Goal: Find specific page/section: Find specific page/section

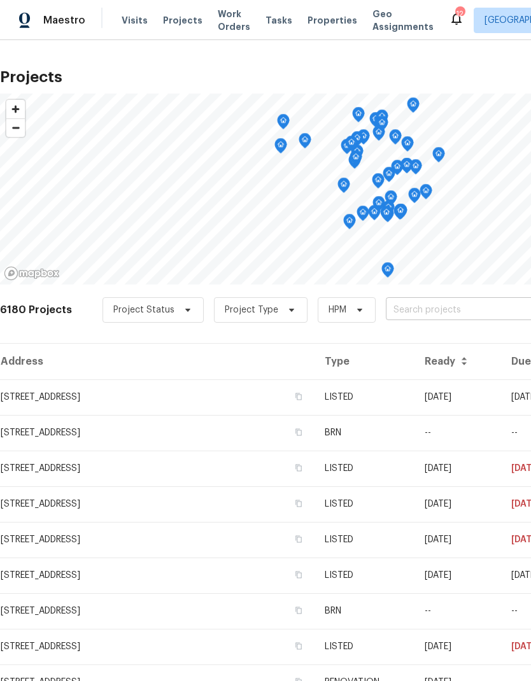
click at [415, 305] on input "text" at bounding box center [459, 310] width 146 height 20
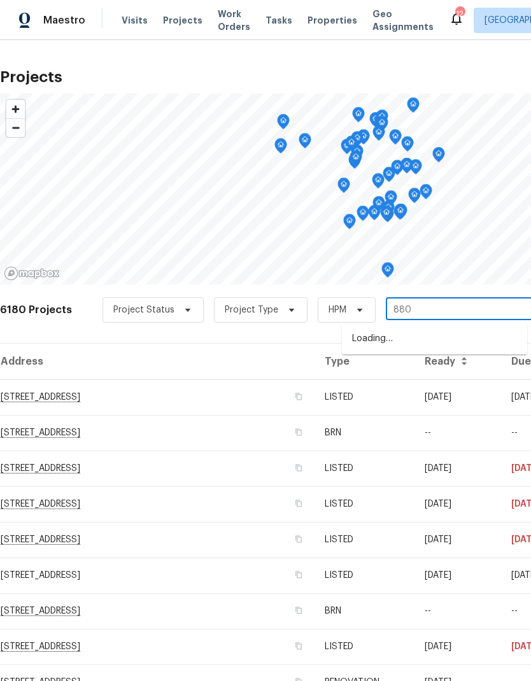
type input "8803"
click at [435, 335] on li "[STREET_ADDRESS]" at bounding box center [434, 339] width 185 height 22
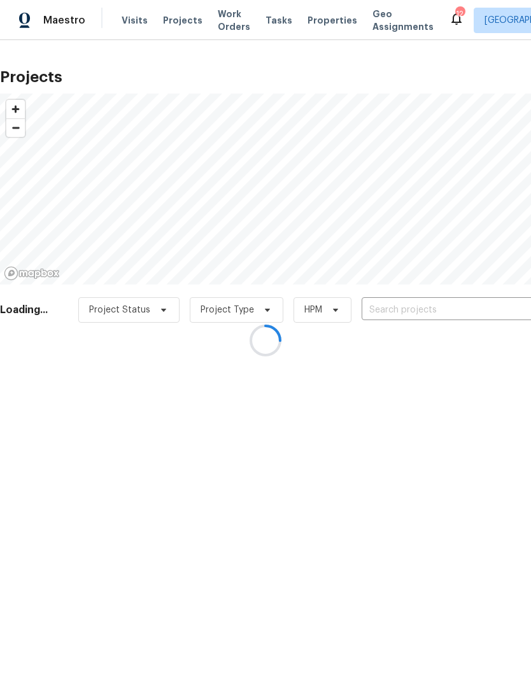
type input "[STREET_ADDRESS]"
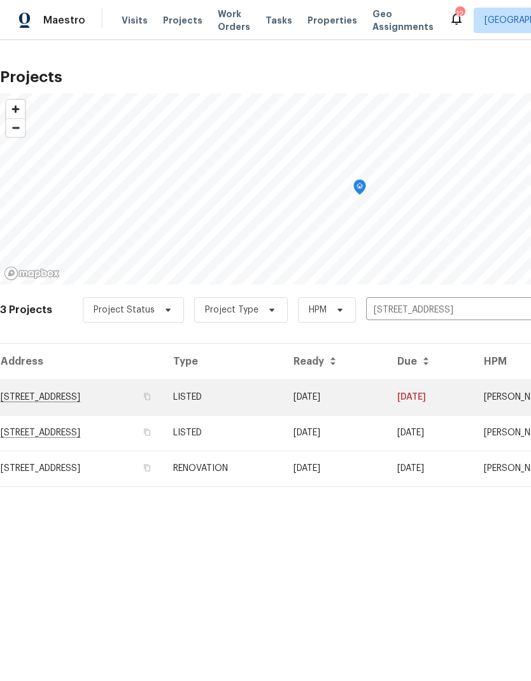
click at [120, 398] on td "[STREET_ADDRESS]" at bounding box center [81, 397] width 163 height 36
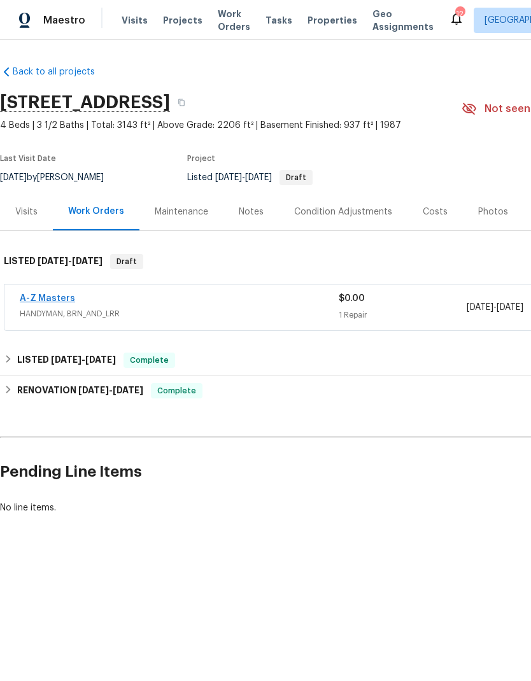
click at [53, 294] on link "A-Z Masters" at bounding box center [47, 298] width 55 height 9
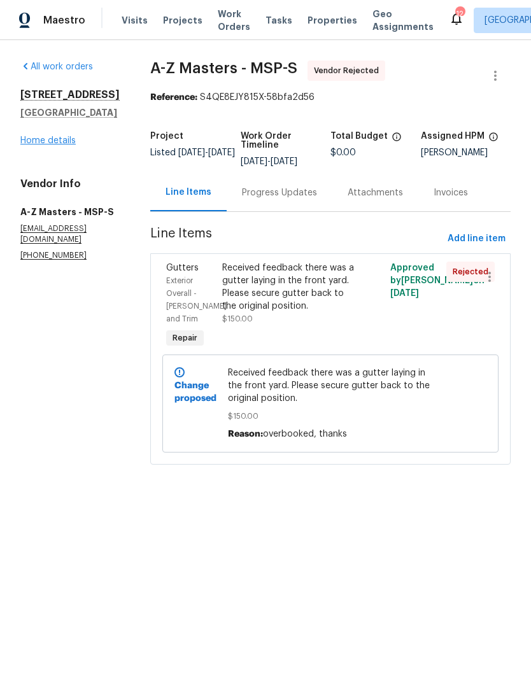
click at [53, 145] on link "Home details" at bounding box center [47, 140] width 55 height 9
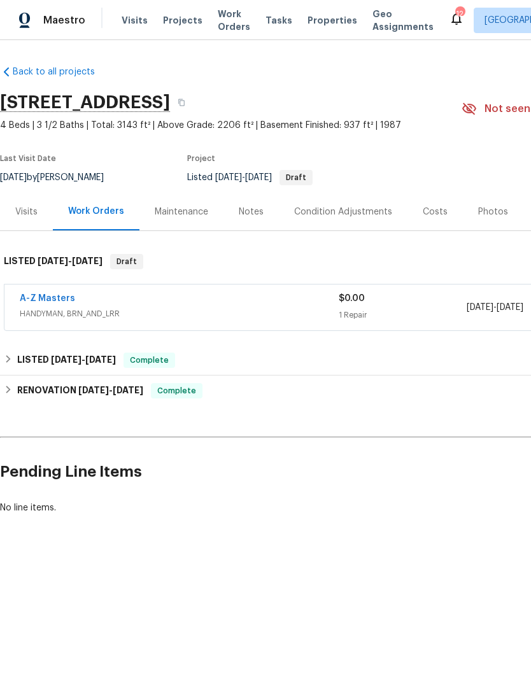
click at [22, 209] on div "Visits" at bounding box center [26, 212] width 22 height 13
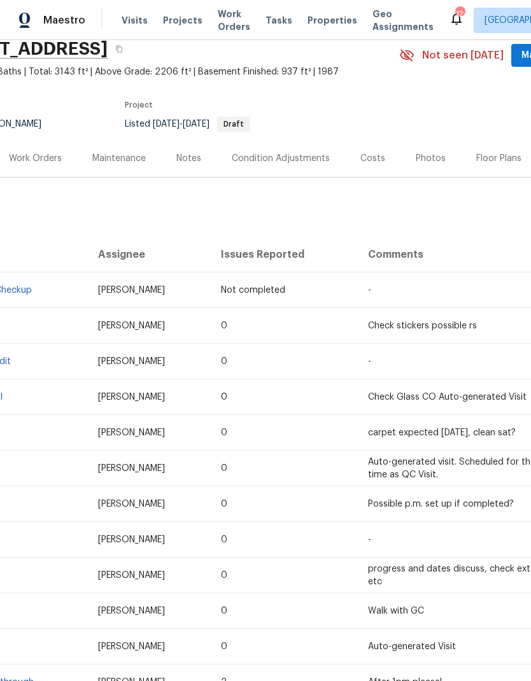
scroll to position [55, 50]
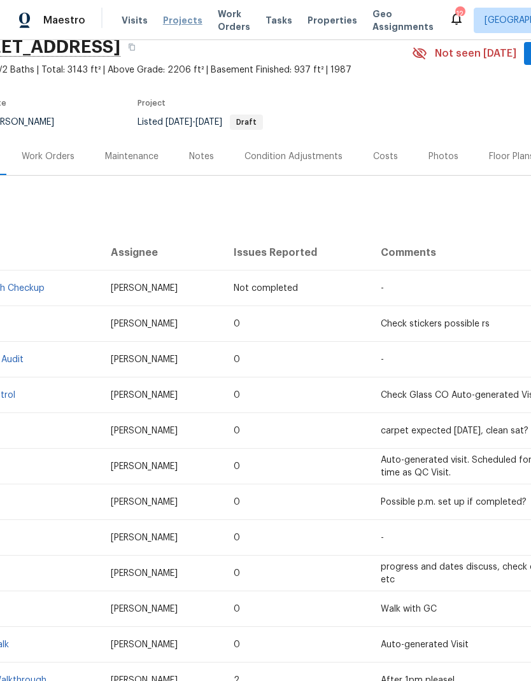
click at [174, 18] on span "Projects" at bounding box center [182, 20] width 39 height 13
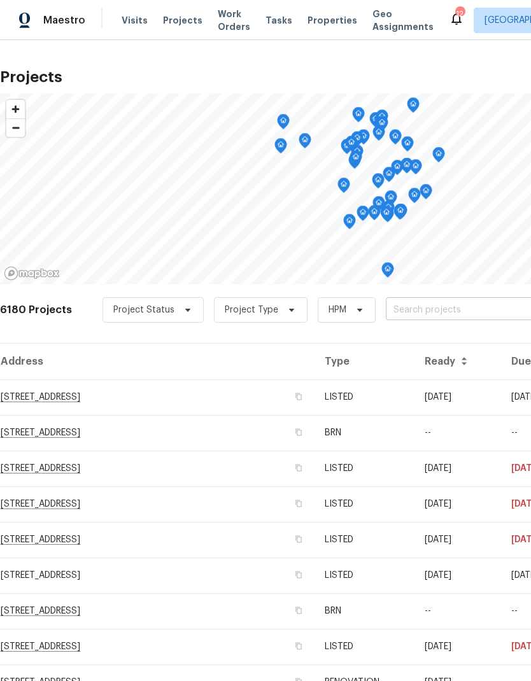
click at [429, 314] on input "text" at bounding box center [459, 310] width 146 height 20
type input "8000"
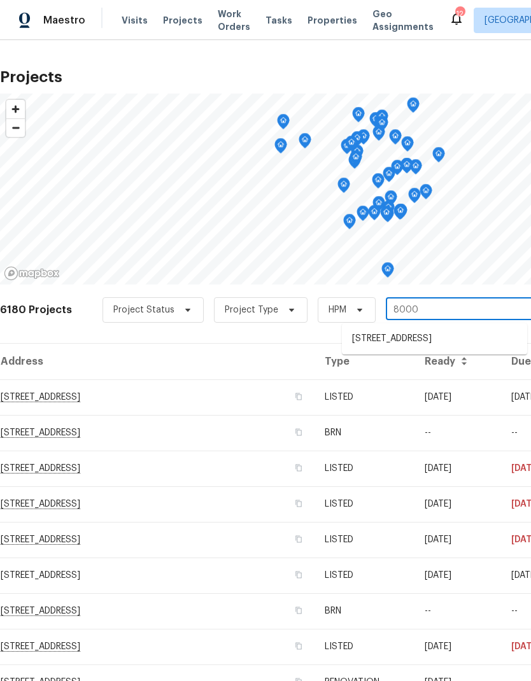
click at [405, 340] on li "[STREET_ADDRESS]" at bounding box center [434, 338] width 185 height 21
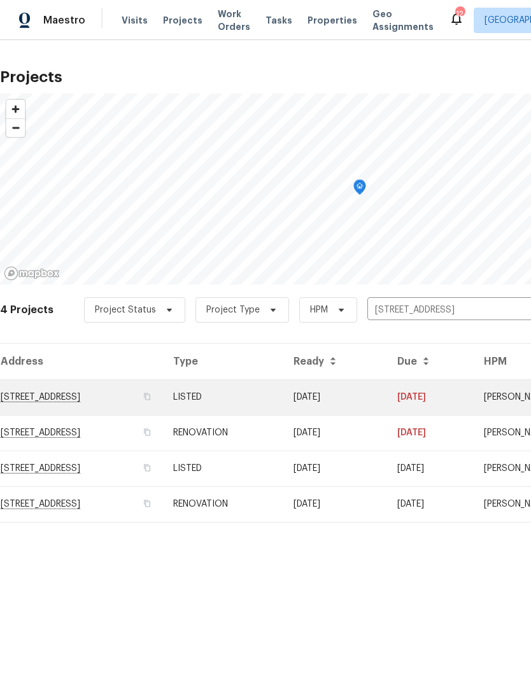
click at [115, 394] on td "[STREET_ADDRESS]" at bounding box center [81, 397] width 163 height 36
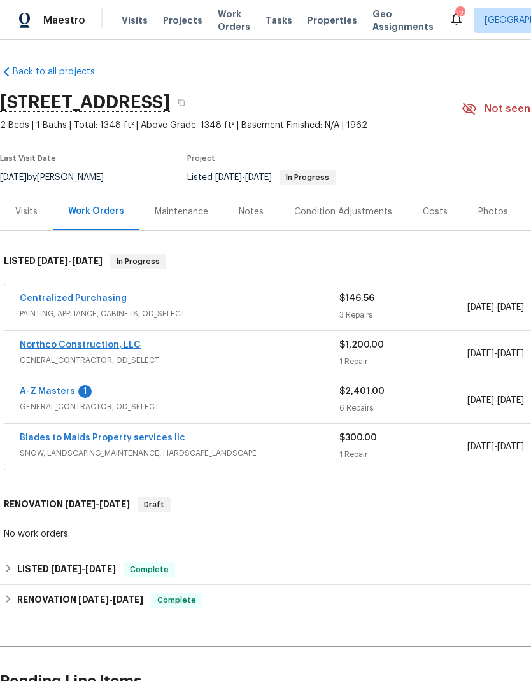
click at [106, 343] on link "Northco Construction, LLC" at bounding box center [80, 344] width 121 height 9
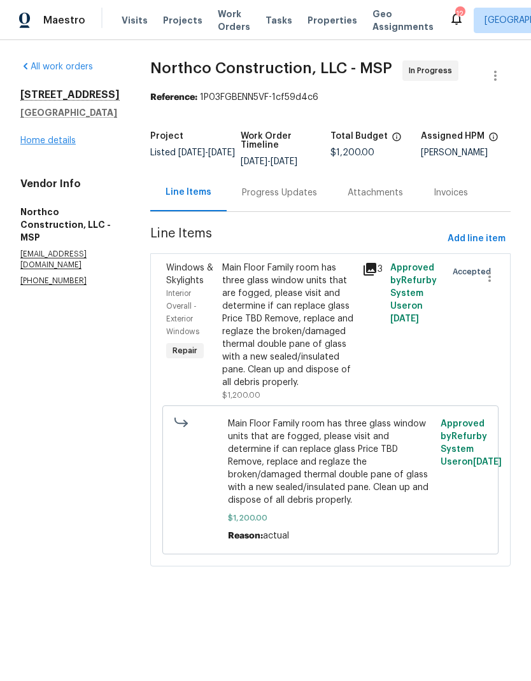
click at [62, 145] on link "Home details" at bounding box center [47, 140] width 55 height 9
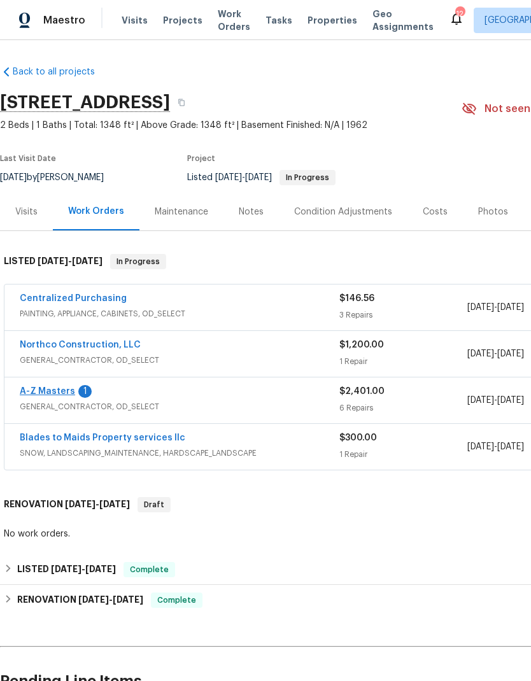
click at [59, 392] on link "A-Z Masters" at bounding box center [47, 391] width 55 height 9
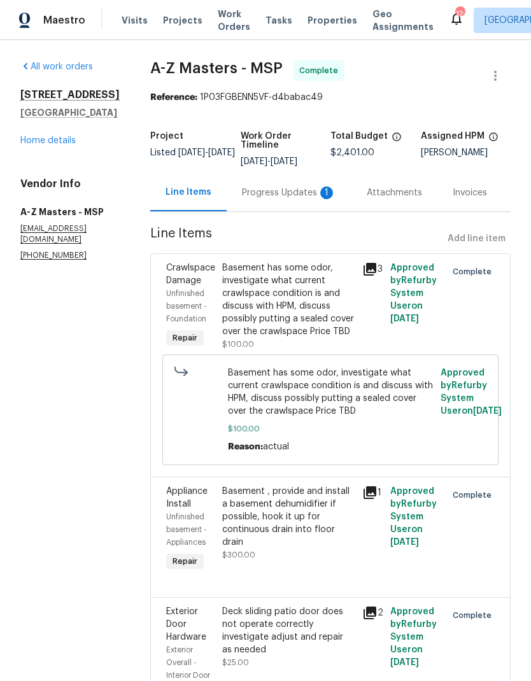
click at [242, 192] on div "Progress Updates 1" at bounding box center [289, 192] width 94 height 13
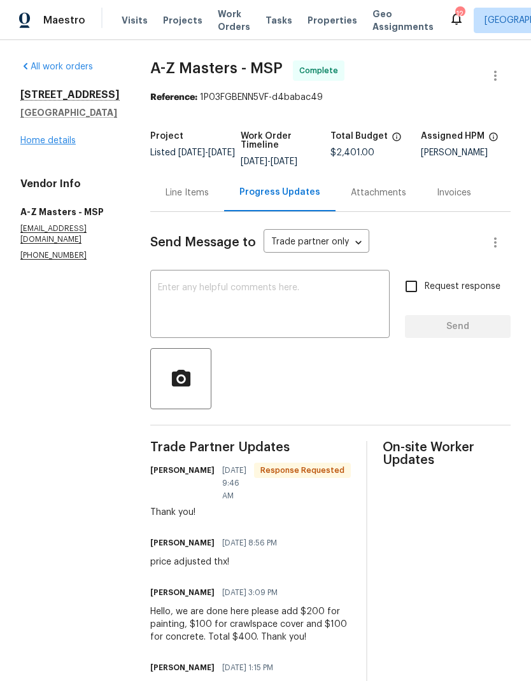
click at [52, 145] on link "Home details" at bounding box center [47, 140] width 55 height 9
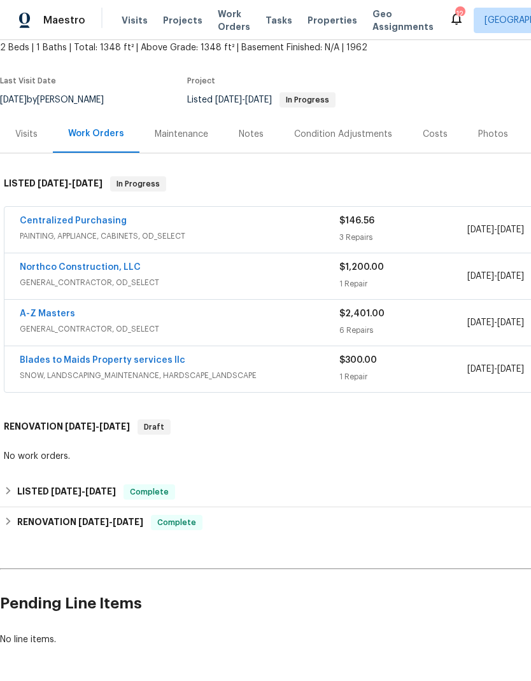
scroll to position [78, 0]
